Goal: Transaction & Acquisition: Purchase product/service

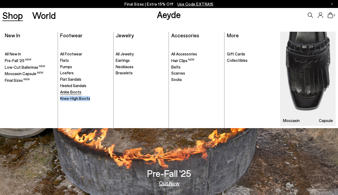
click at [65, 91] on span "Ankle Boots" at bounding box center [70, 91] width 21 height 5
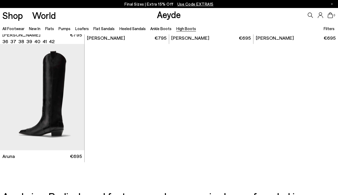
scroll to position [234, 0]
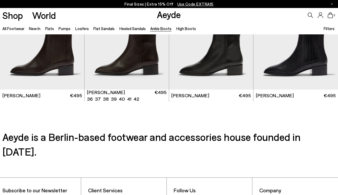
scroll to position [997, 0]
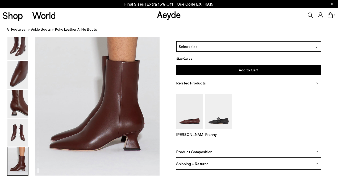
scroll to position [860, 0]
